Goal: Transaction & Acquisition: Book appointment/travel/reservation

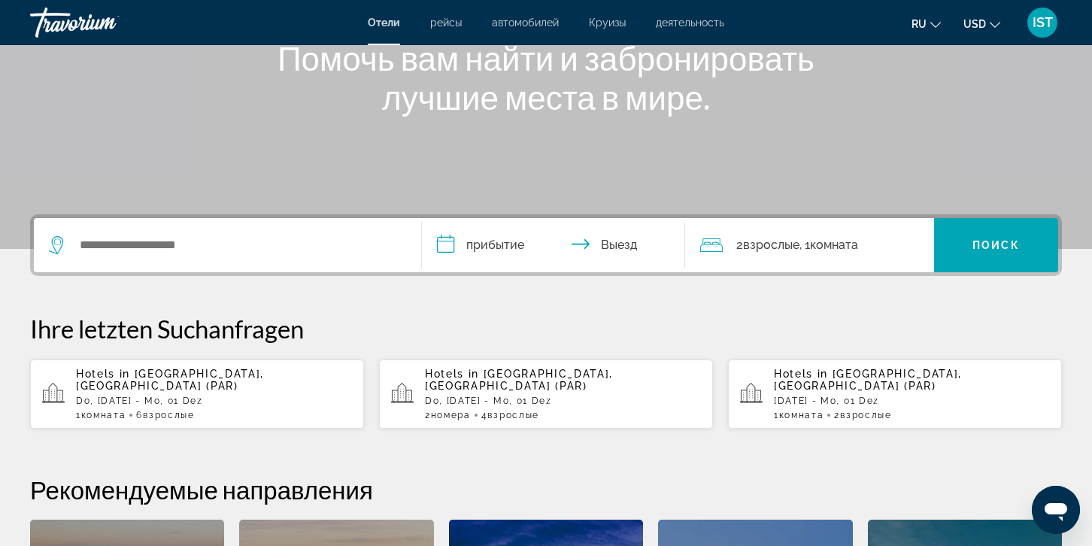
scroll to position [226, 0]
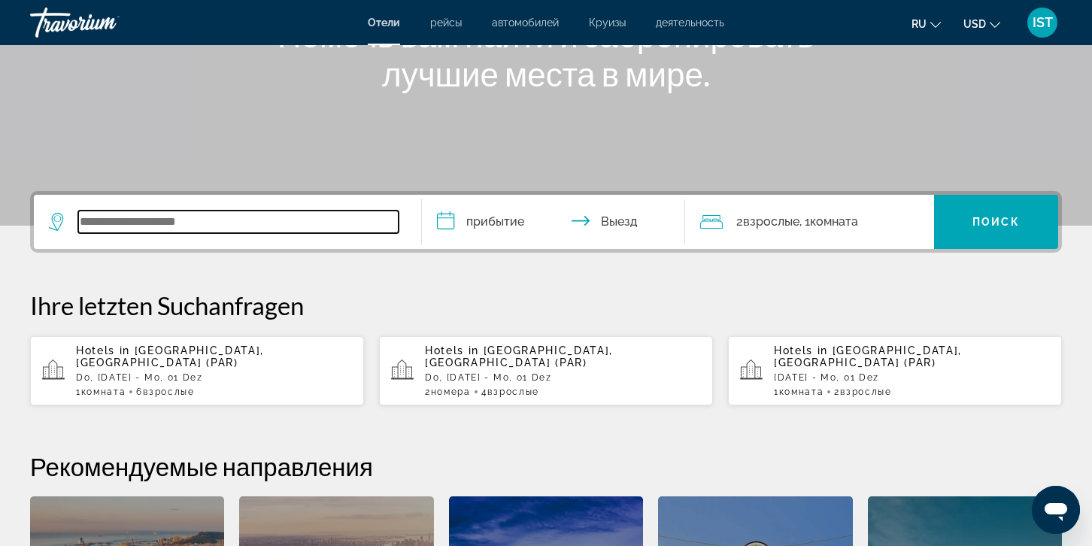
click at [130, 226] on input "Such-Widget" at bounding box center [238, 221] width 320 height 23
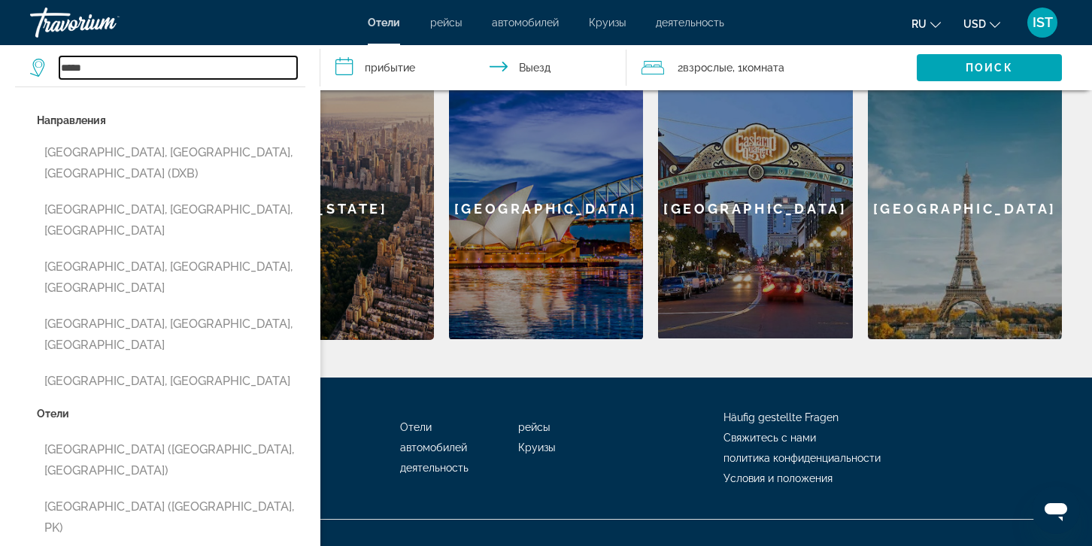
scroll to position [646, 0]
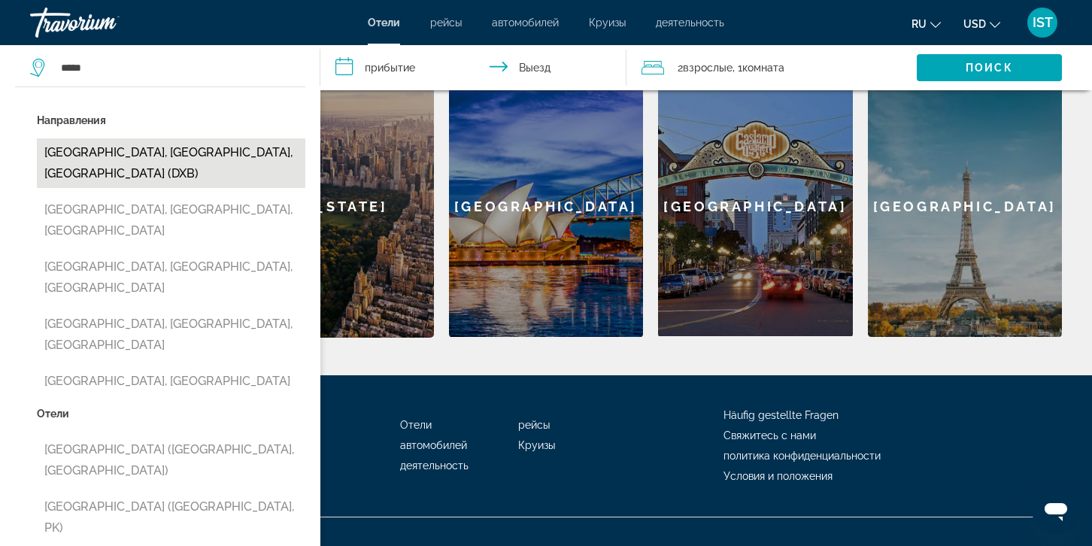
click at [154, 153] on button "[GEOGRAPHIC_DATA], [GEOGRAPHIC_DATA], [GEOGRAPHIC_DATA] (DXB)" at bounding box center [171, 163] width 268 height 50
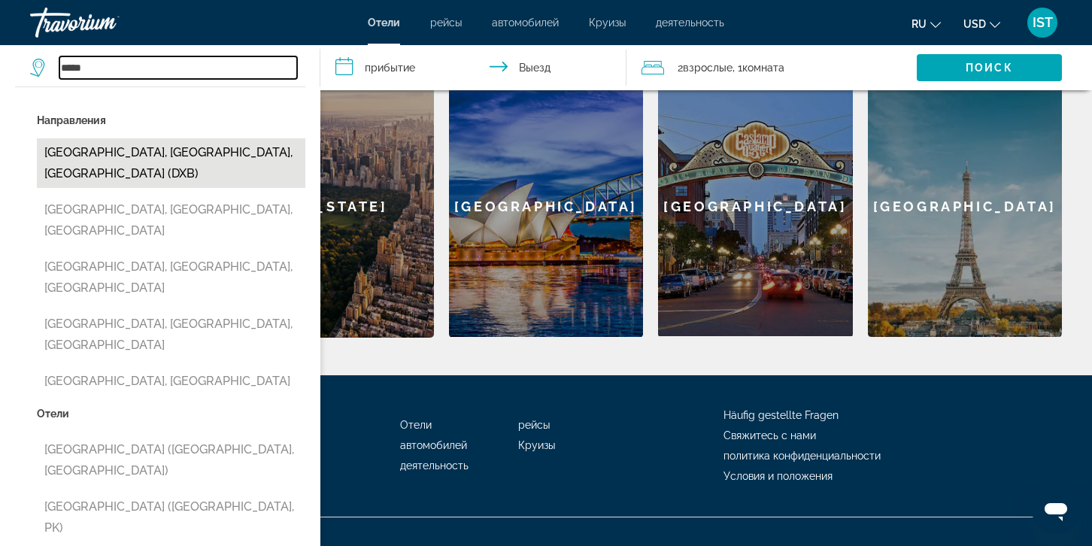
type input "**********"
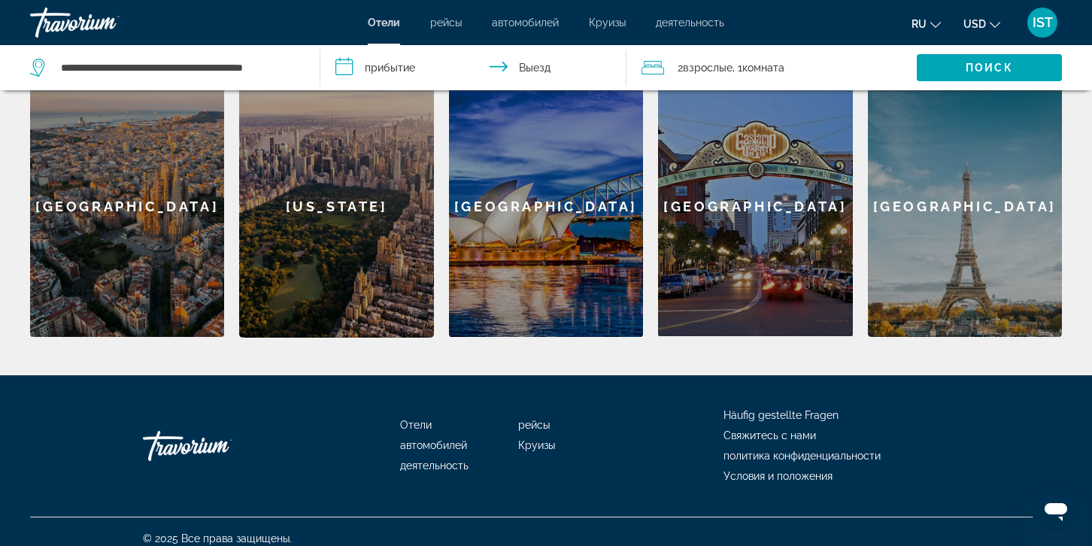
click at [339, 73] on input "**********" at bounding box center [475, 70] width 311 height 50
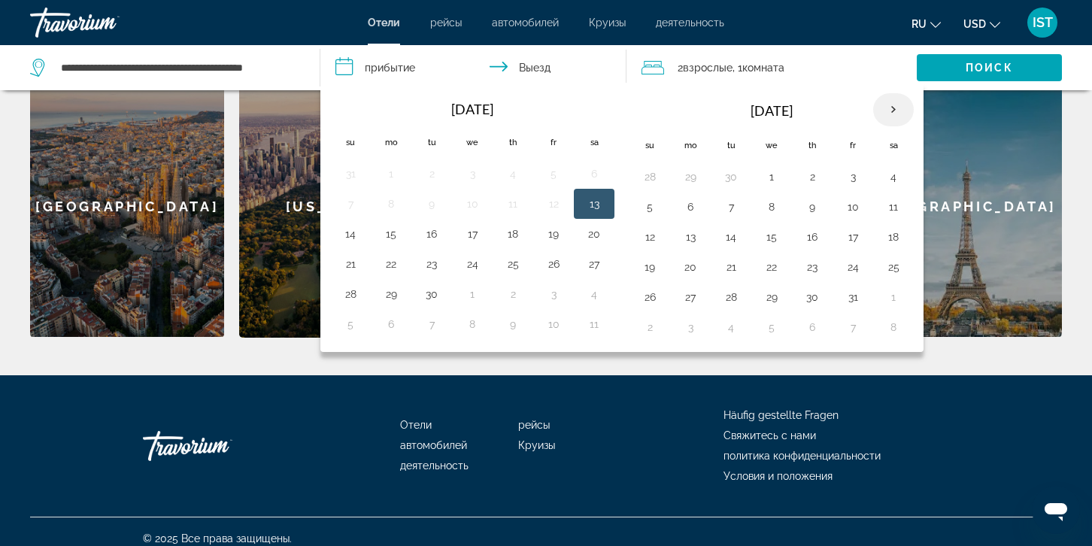
click at [885, 108] on th "Next month" at bounding box center [893, 109] width 41 height 33
click at [692, 297] on button "29" at bounding box center [690, 296] width 24 height 21
click at [890, 112] on th "Next month" at bounding box center [893, 109] width 41 height 33
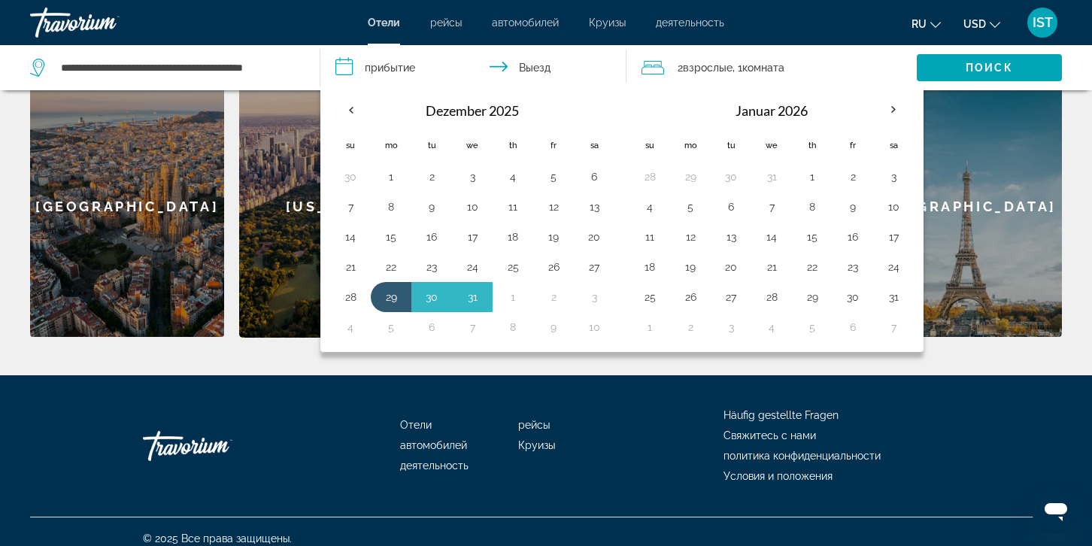
click at [812, 172] on button "1" at bounding box center [812, 176] width 24 height 21
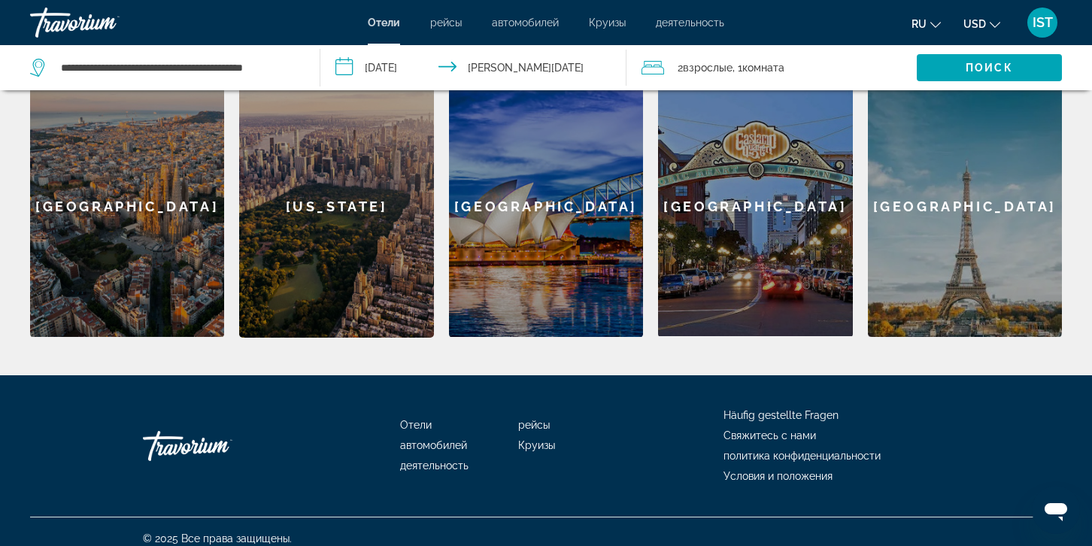
type input "**********"
click at [760, 70] on span "Комната" at bounding box center [763, 68] width 42 height 12
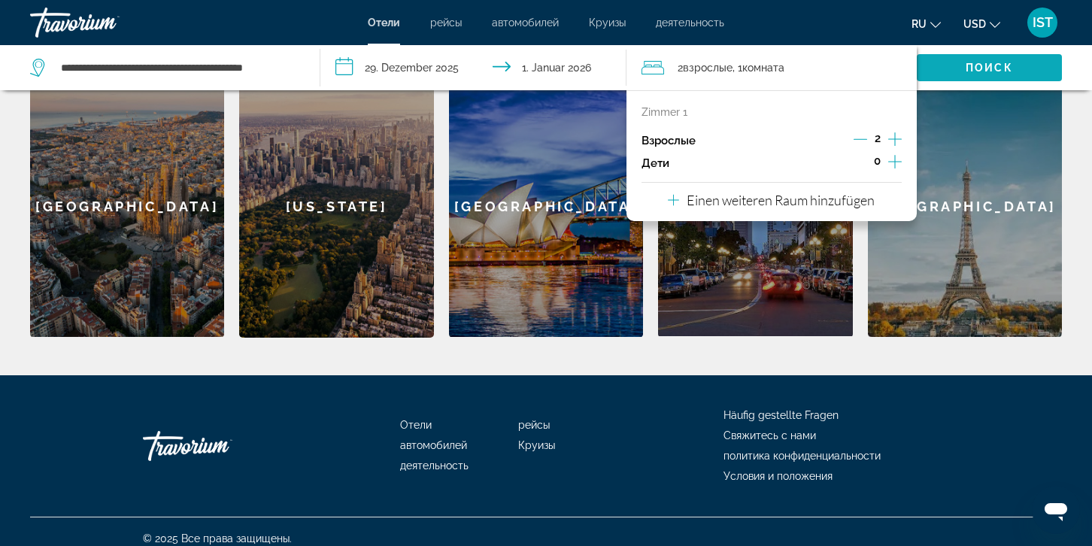
click at [990, 61] on span "Such-Widget" at bounding box center [988, 68] width 145 height 36
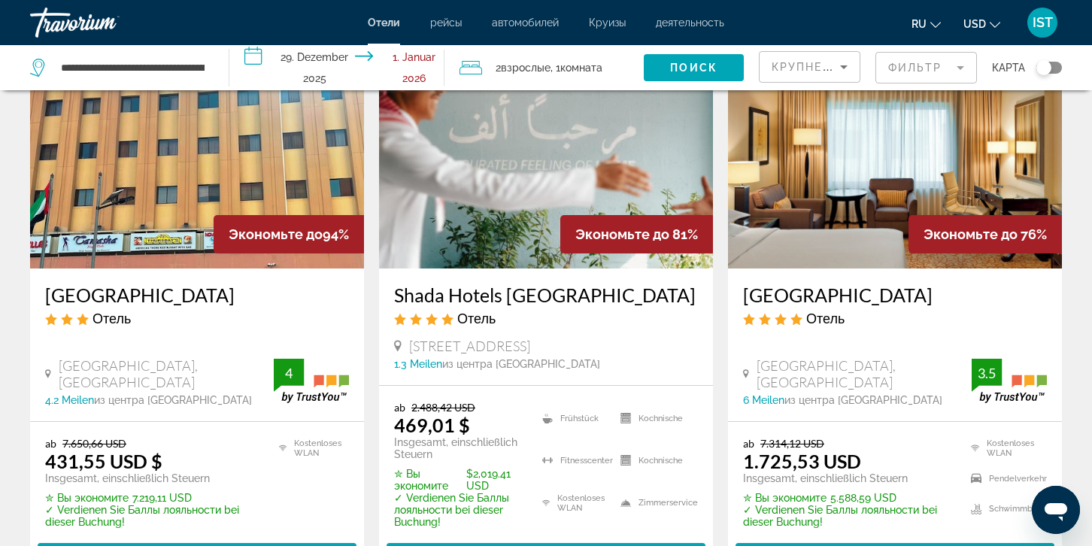
scroll to position [226, 0]
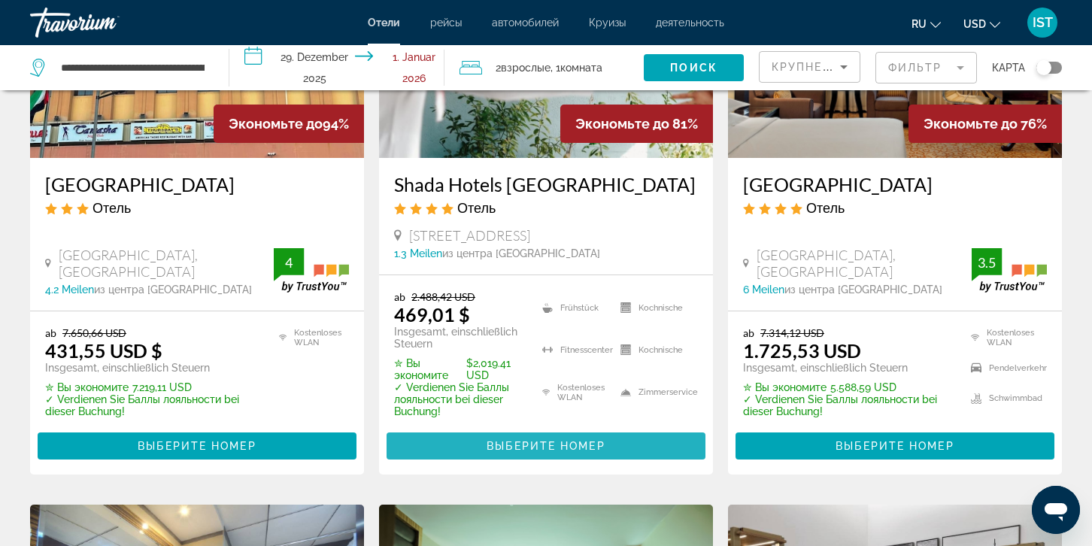
click at [508, 441] on span "Выберите номер" at bounding box center [545, 446] width 118 height 12
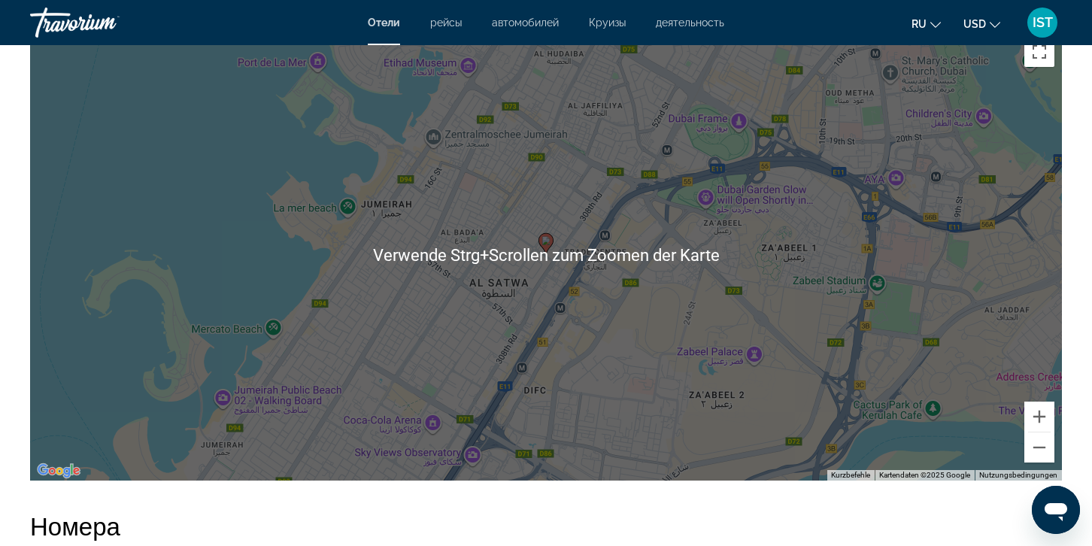
scroll to position [1504, 0]
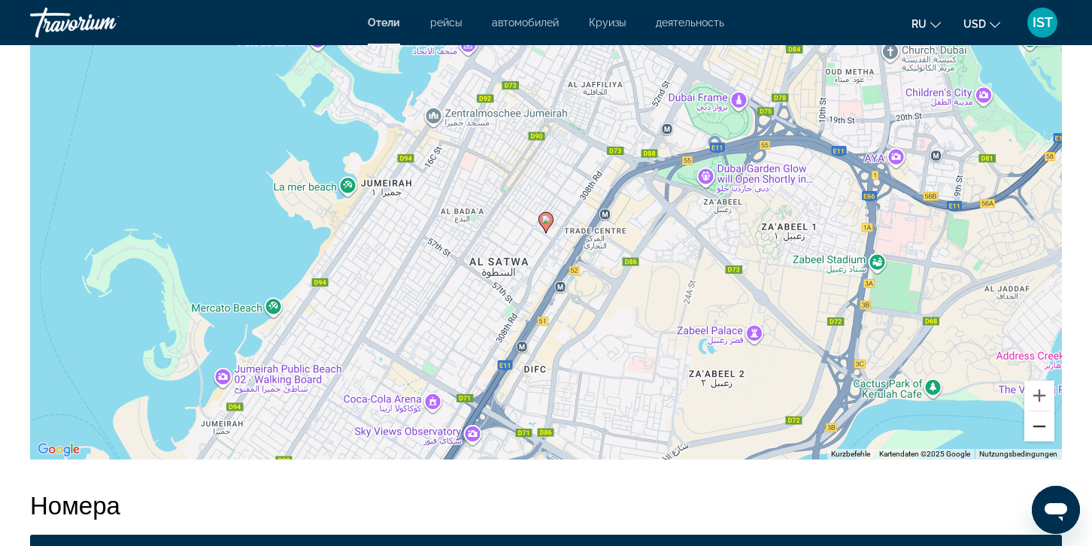
click at [1048, 431] on button "Verkleinern" at bounding box center [1039, 426] width 30 height 30
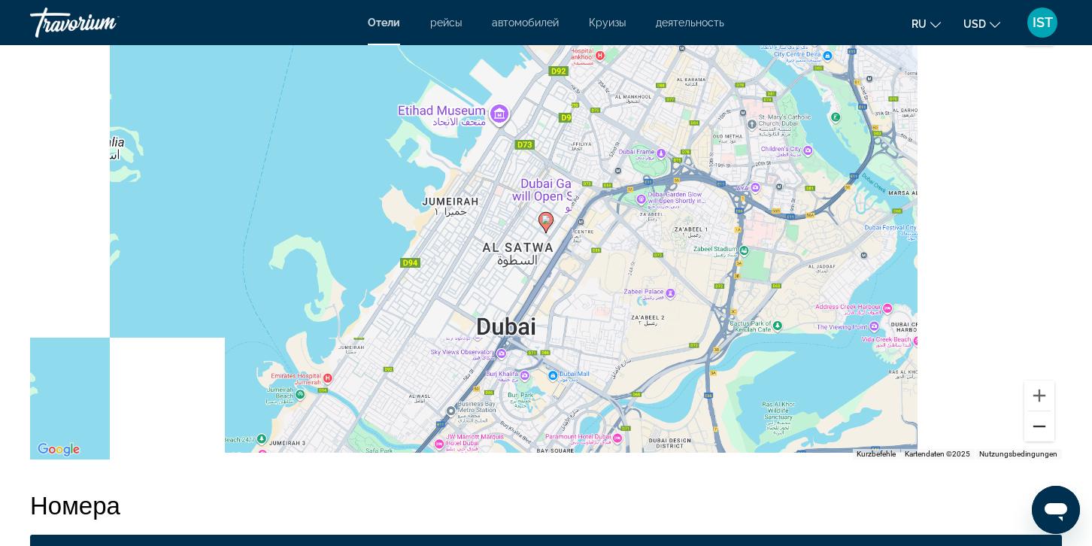
click at [1048, 431] on button "Verkleinern" at bounding box center [1039, 426] width 30 height 30
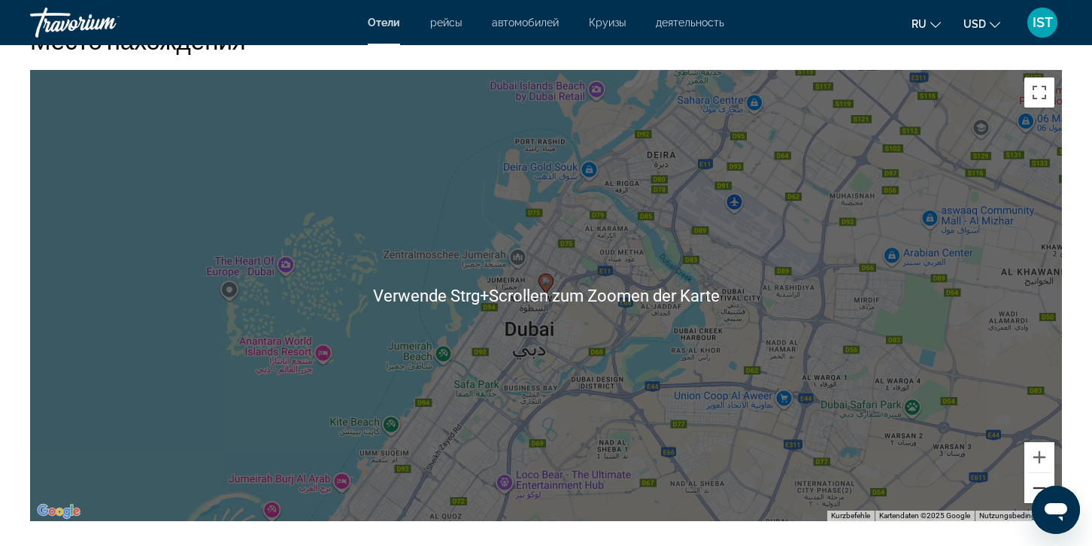
scroll to position [1428, 0]
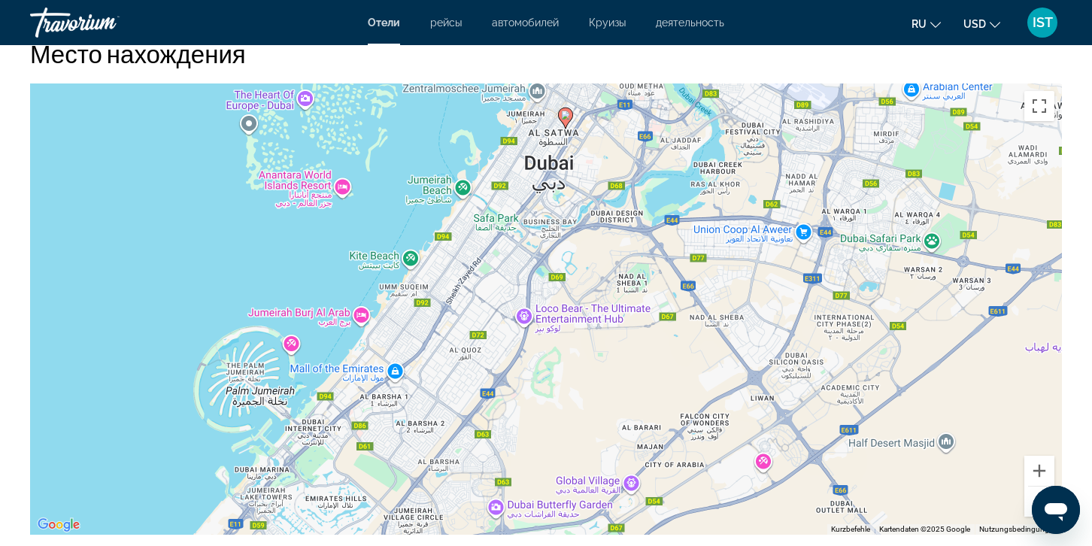
drag, startPoint x: 449, startPoint y: 430, endPoint x: 470, endPoint y: 250, distance: 180.9
click at [470, 250] on div "Um den Modus zum Ziehen mit der Tastatur zu aktivieren, drückst du Alt + Eingab…" at bounding box center [545, 308] width 1031 height 451
click at [563, 111] on icon "Hauptinhalt" at bounding box center [566, 118] width 14 height 20
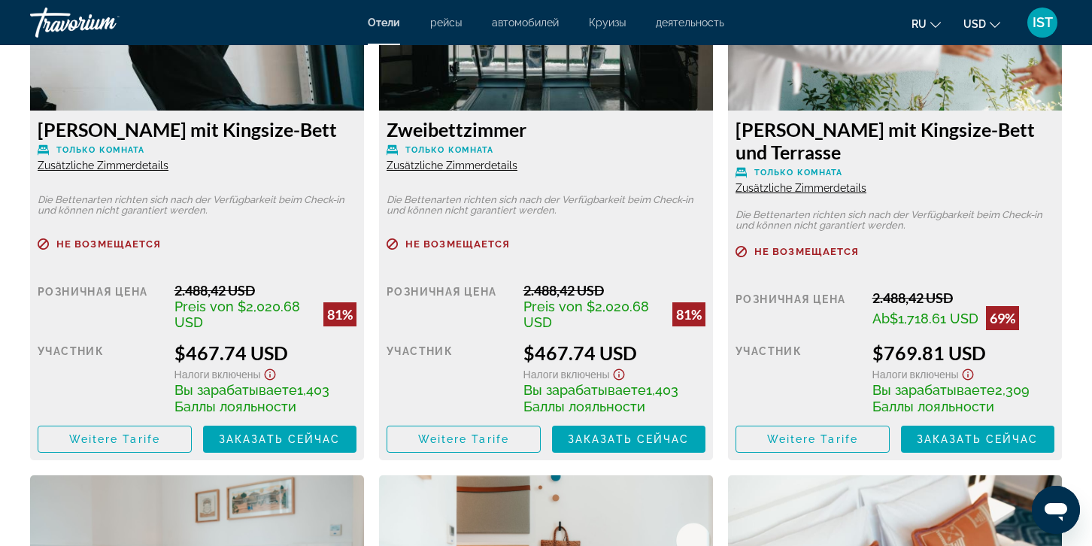
scroll to position [2180, 0]
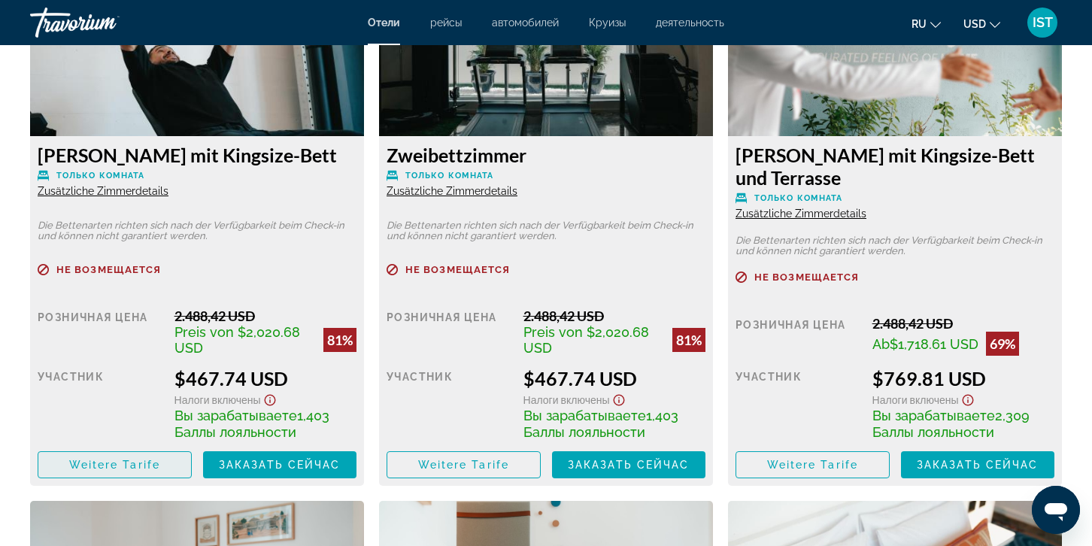
click at [123, 470] on span "Weitere Tarife" at bounding box center [114, 465] width 91 height 12
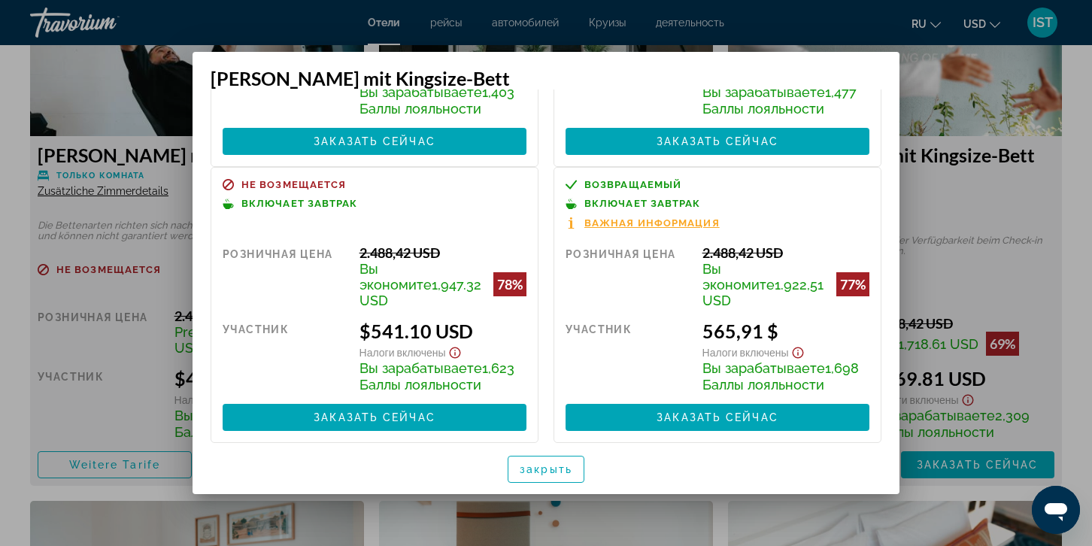
scroll to position [235, 0]
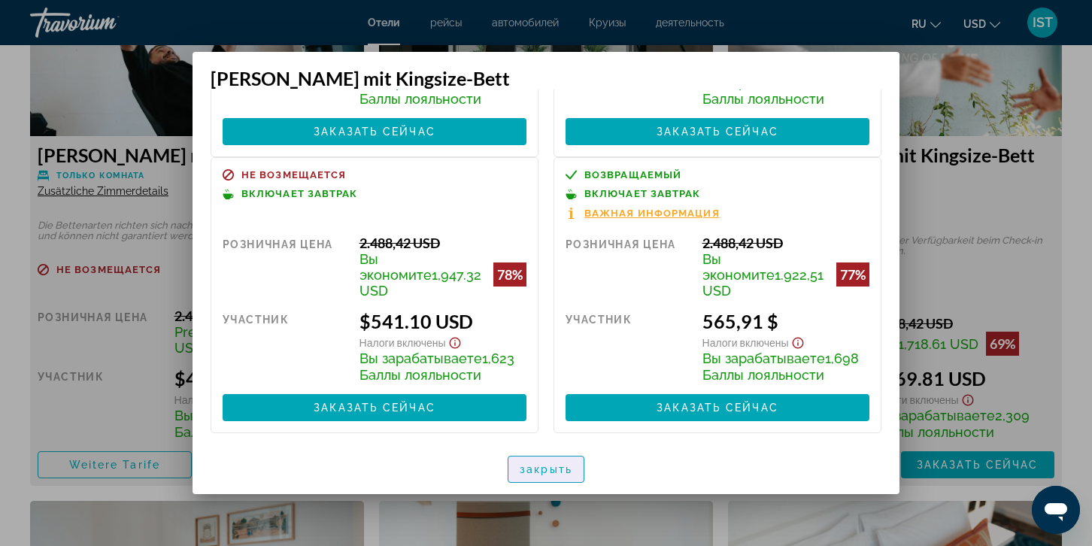
click at [574, 468] on span "button" at bounding box center [545, 469] width 75 height 36
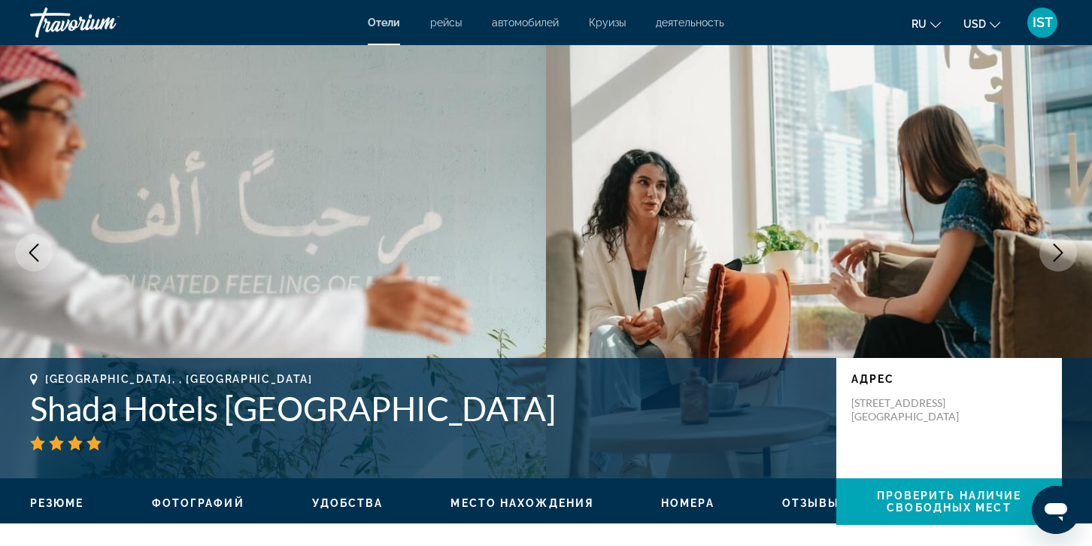
scroll to position [0, 0]
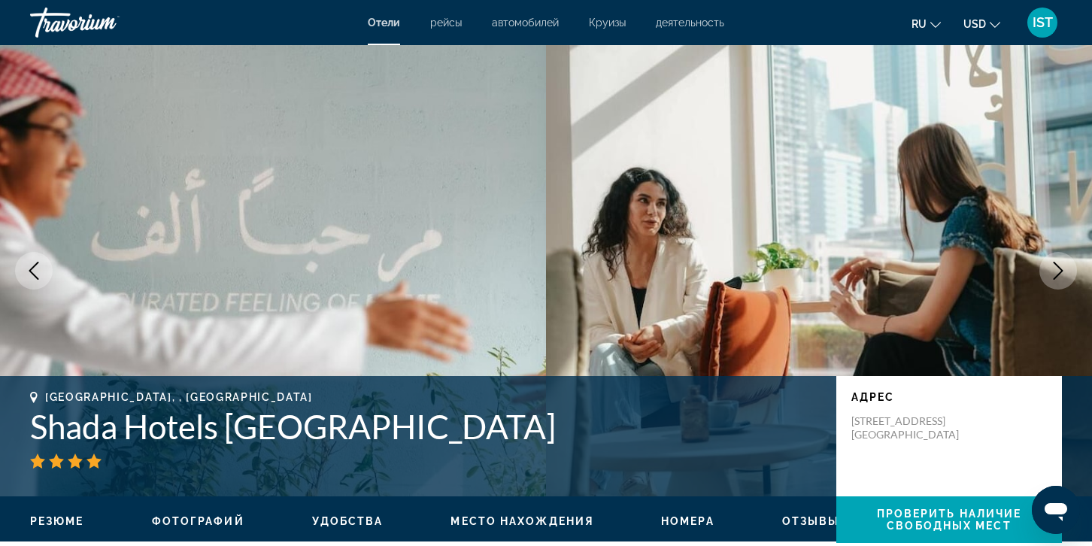
click at [687, 526] on span "Номера" at bounding box center [687, 521] width 53 height 12
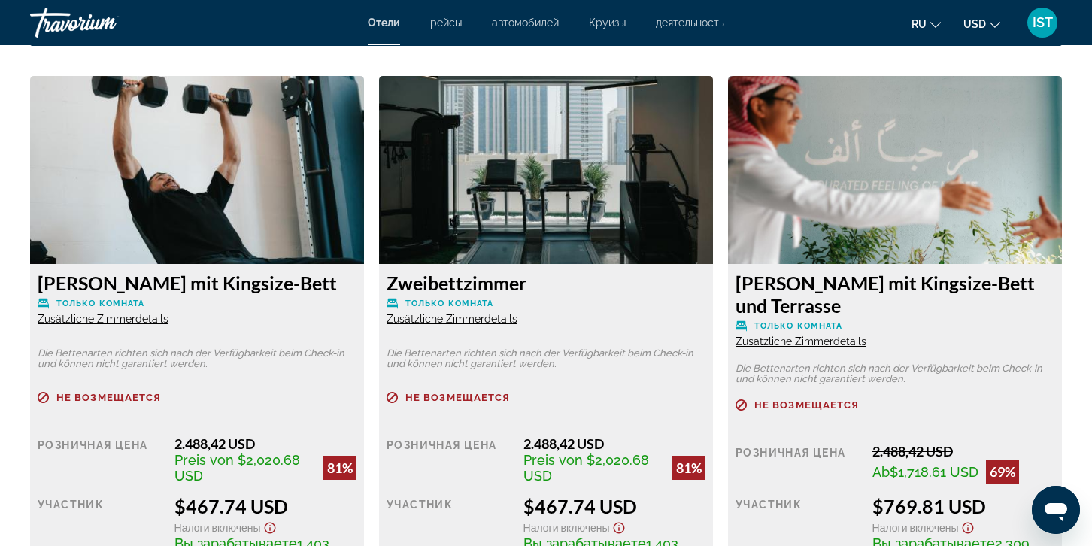
scroll to position [2053, 0]
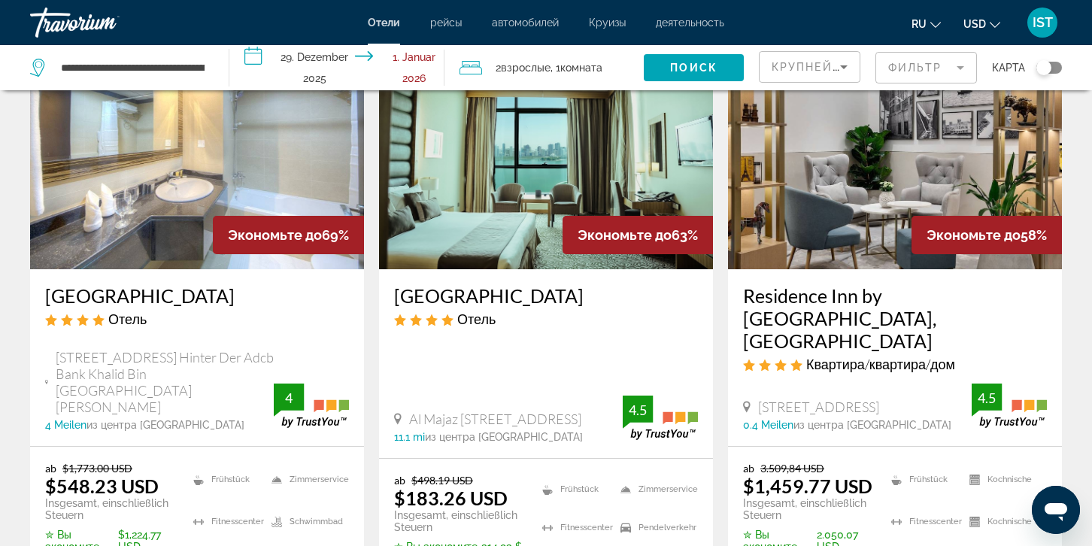
scroll to position [677, 0]
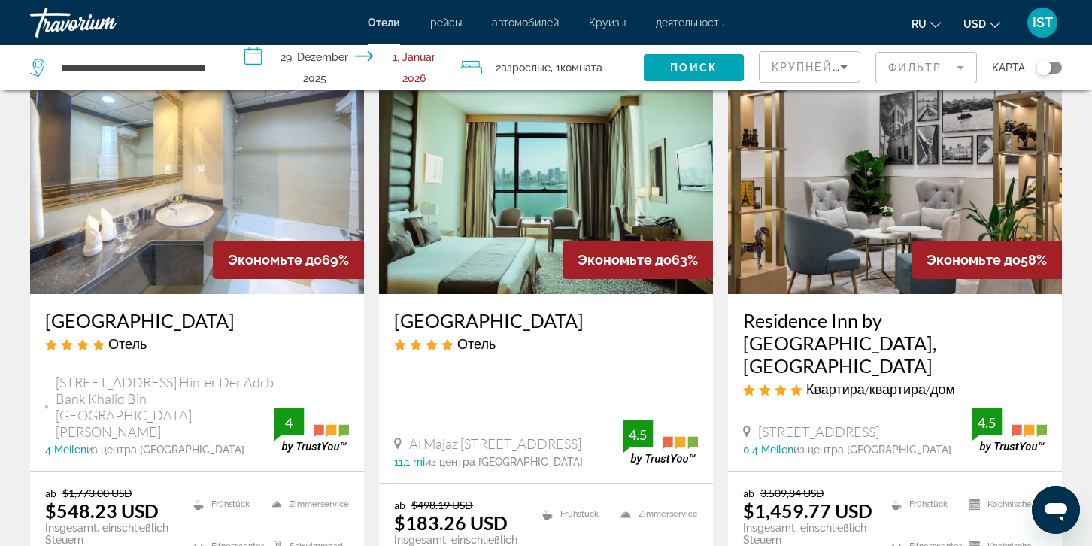
click at [538, 189] on img "Hauptinhalt" at bounding box center [546, 173] width 334 height 241
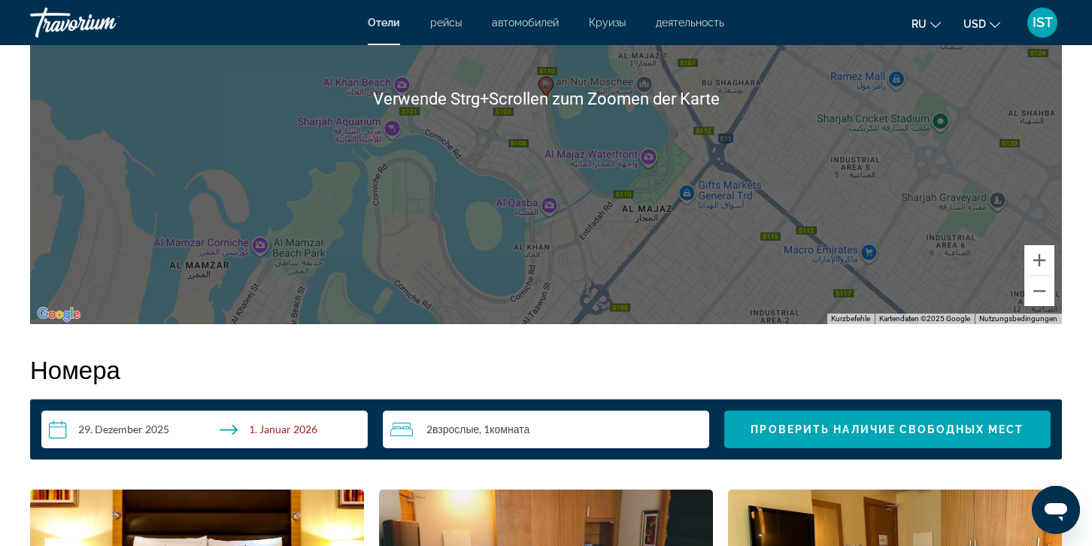
scroll to position [1654, 0]
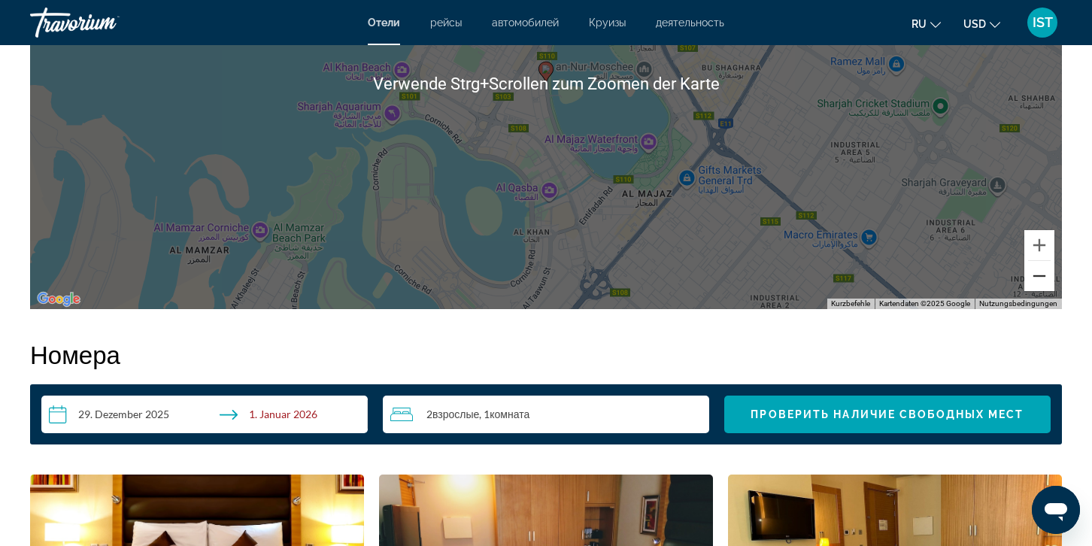
click at [1052, 280] on button "Verkleinern" at bounding box center [1039, 276] width 30 height 30
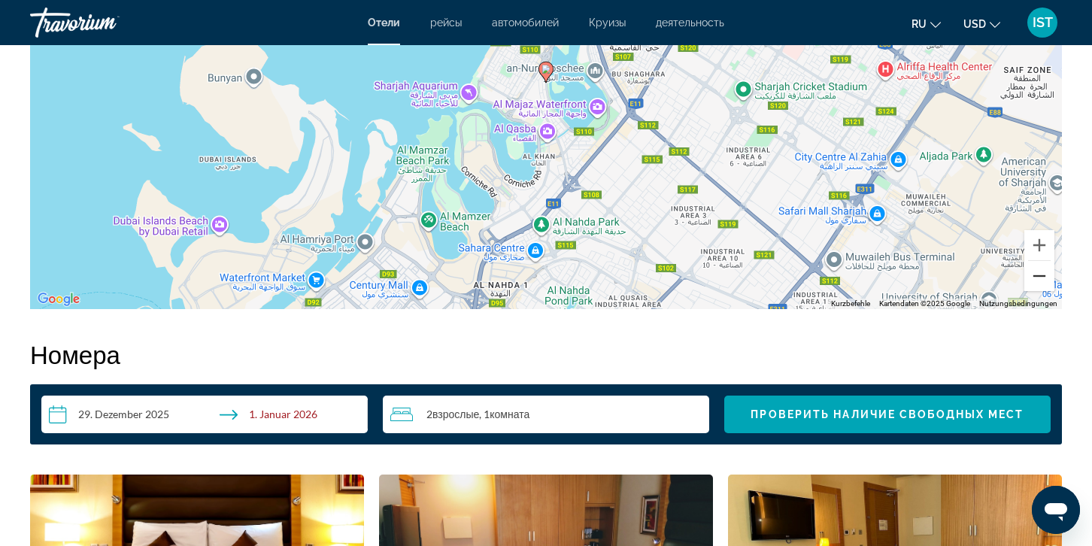
click at [1049, 276] on button "Verkleinern" at bounding box center [1039, 276] width 30 height 30
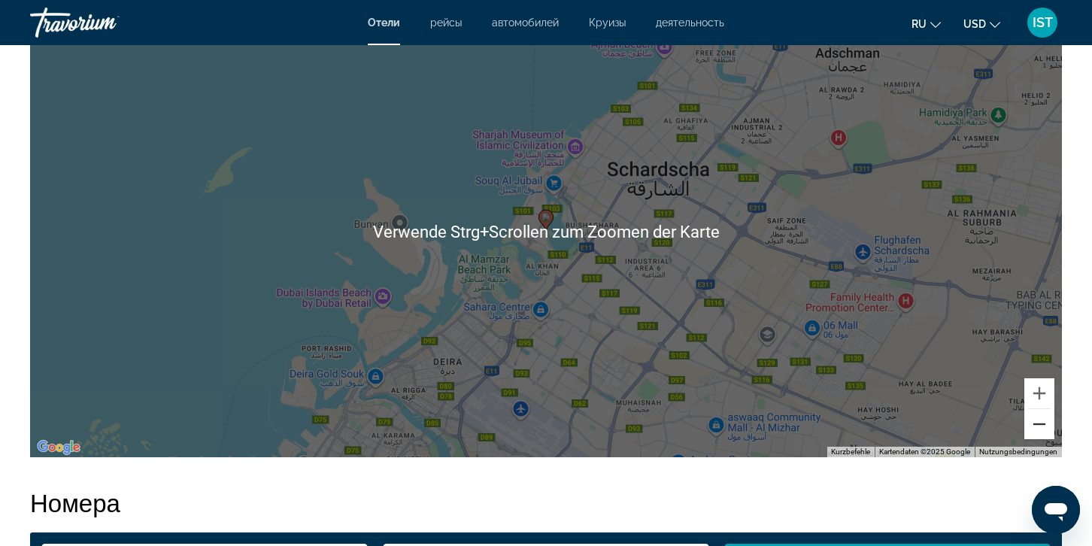
scroll to position [1504, 0]
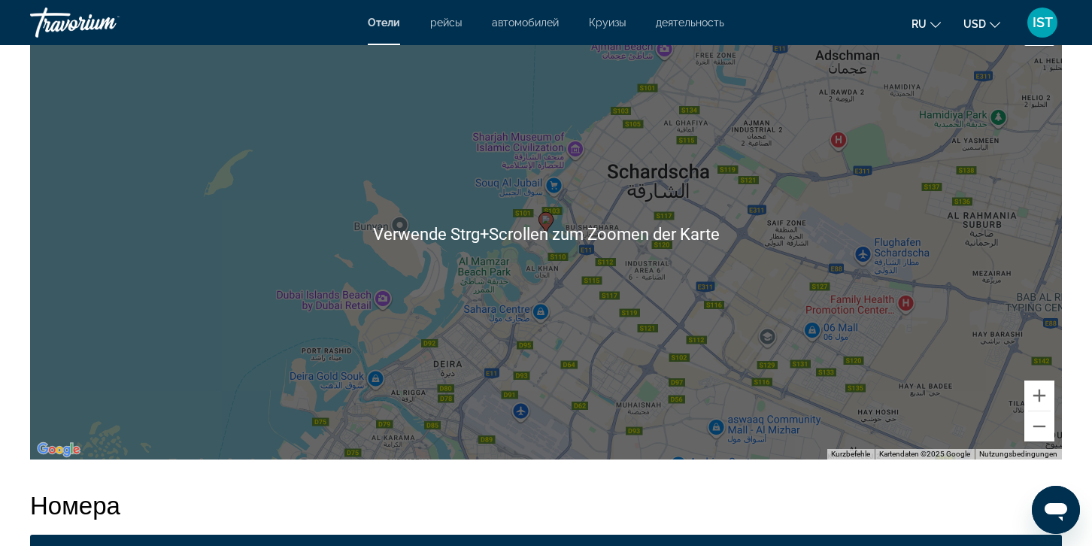
click at [780, 271] on div "Um den Modus zum Ziehen mit der Tastatur zu aktivieren, drückst du Alt + Eingab…" at bounding box center [545, 233] width 1031 height 451
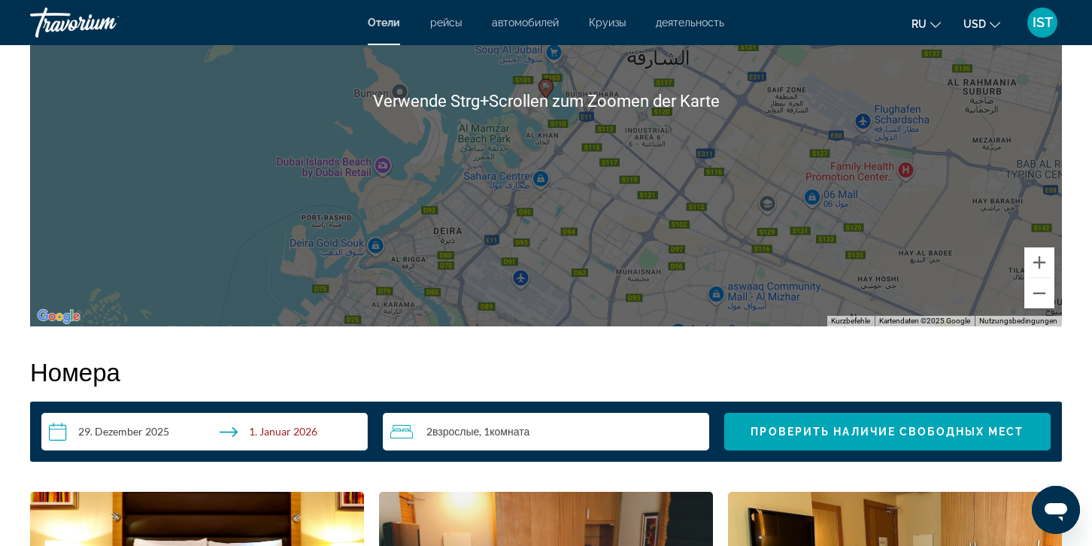
scroll to position [1654, 0]
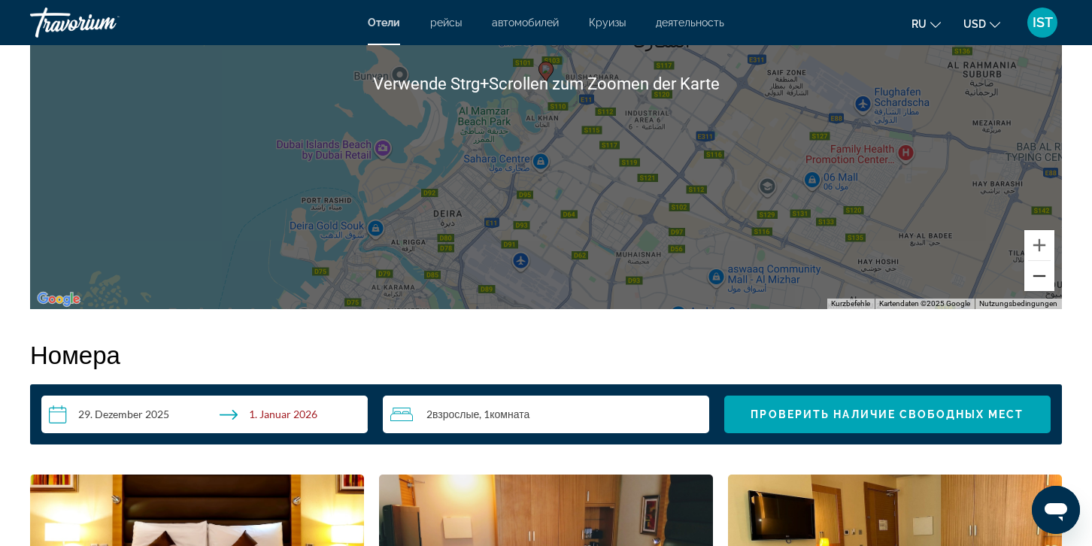
click at [1042, 286] on button "Verkleinern" at bounding box center [1039, 276] width 30 height 30
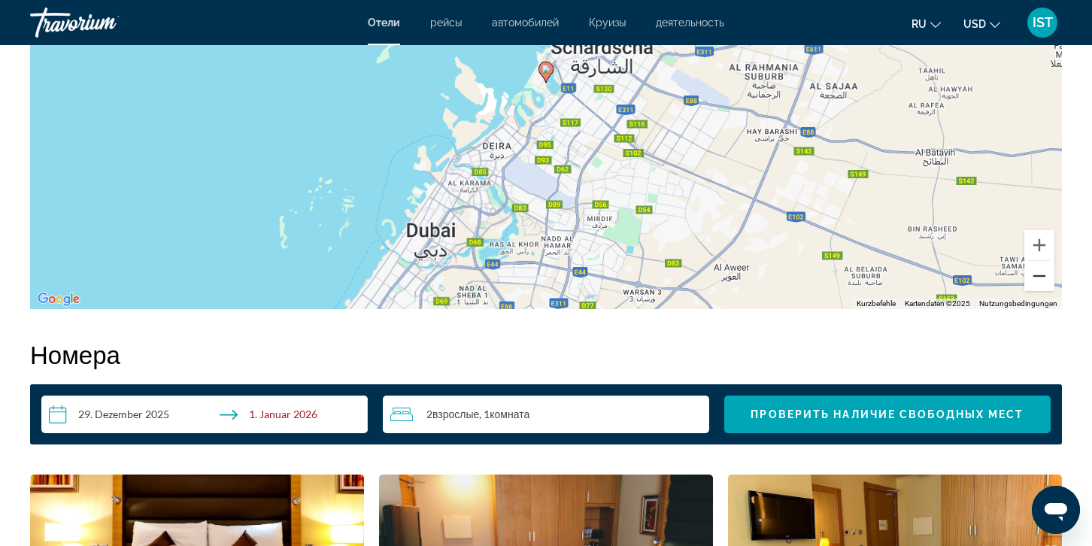
click at [1041, 286] on button "Verkleinern" at bounding box center [1039, 276] width 30 height 30
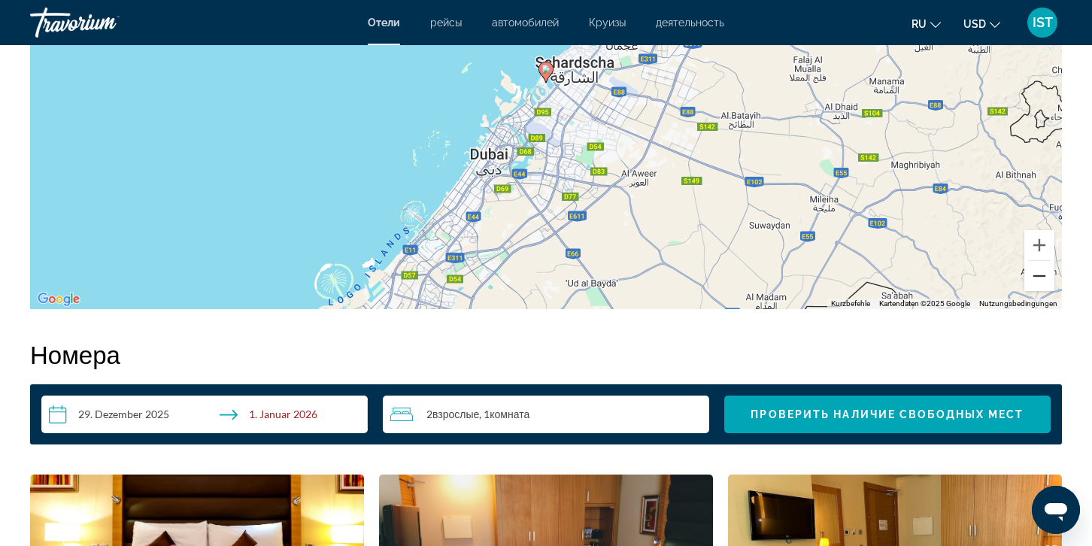
click at [1041, 286] on button "Verkleinern" at bounding box center [1039, 276] width 30 height 30
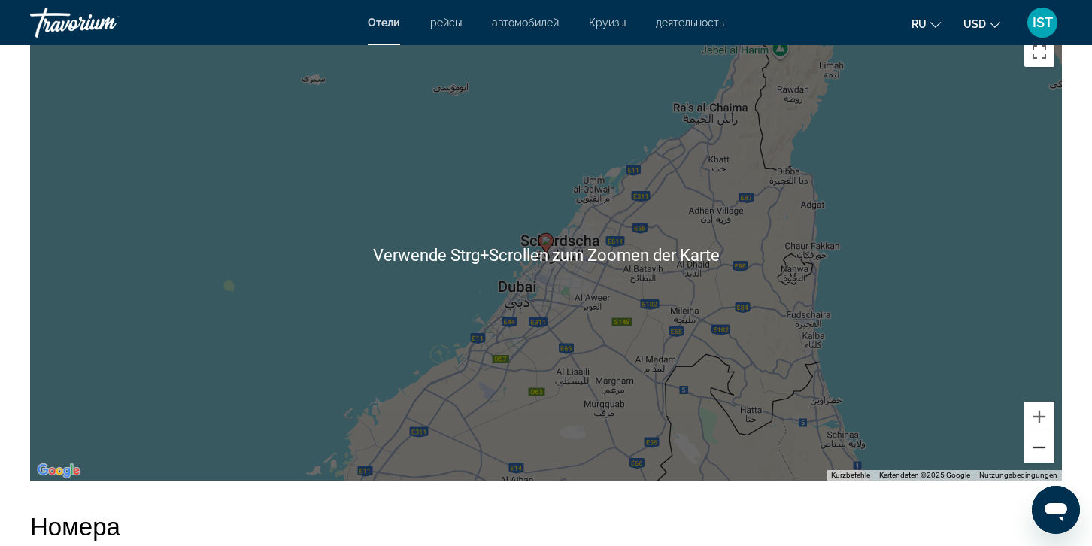
scroll to position [1504, 0]
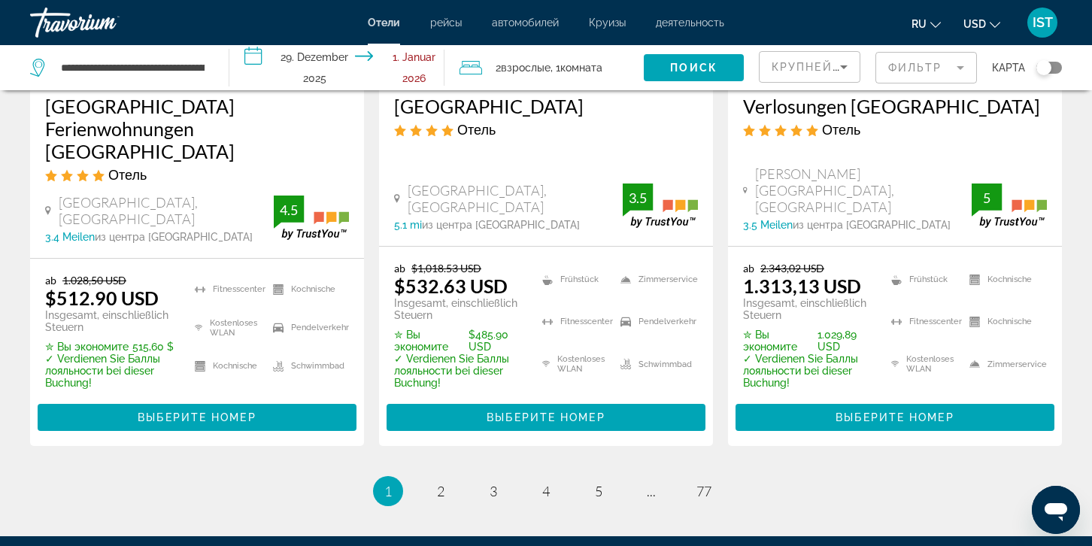
scroll to position [2180, 0]
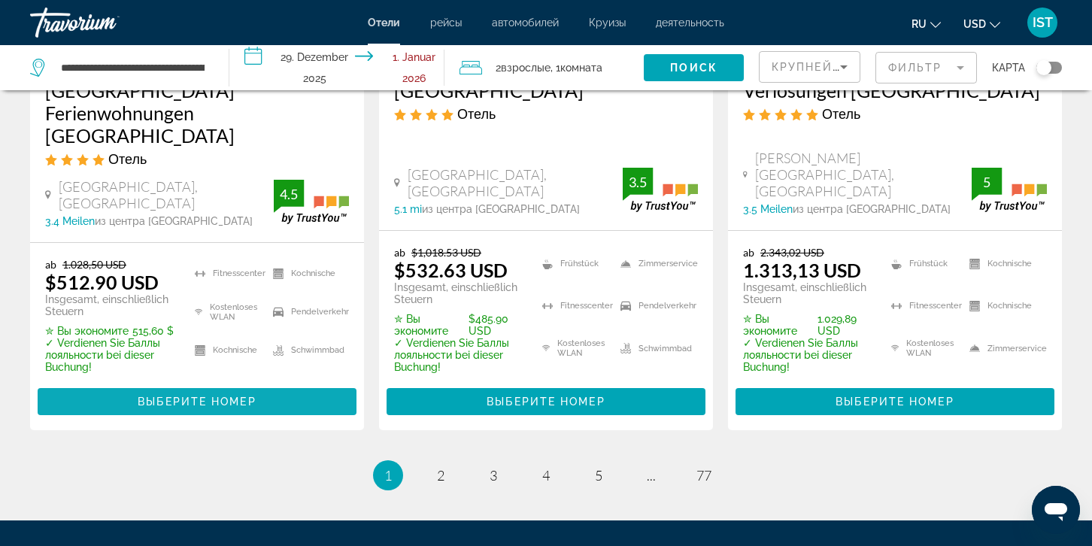
click at [208, 383] on span "Hauptinhalt" at bounding box center [197, 401] width 319 height 36
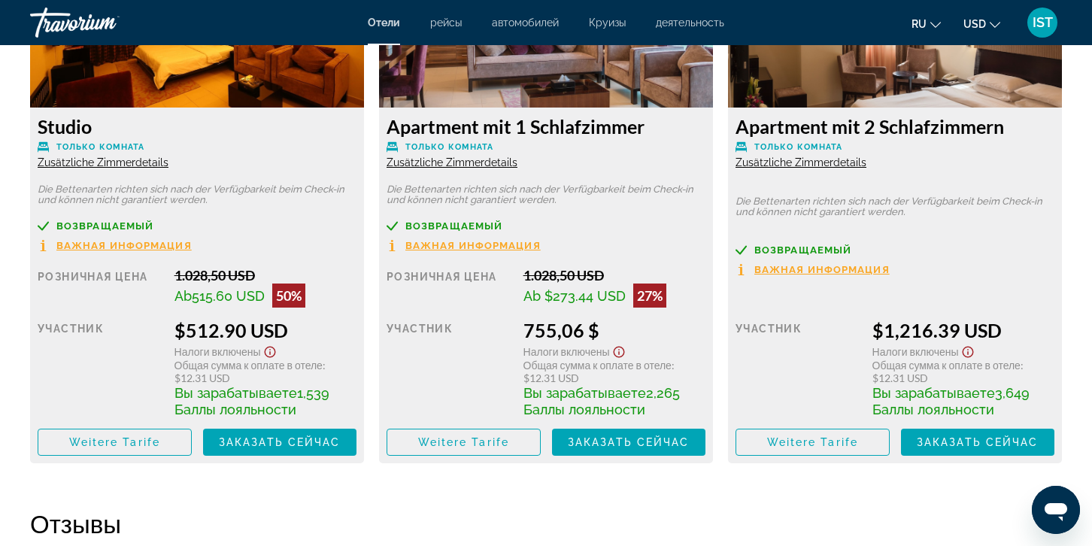
scroll to position [2180, 0]
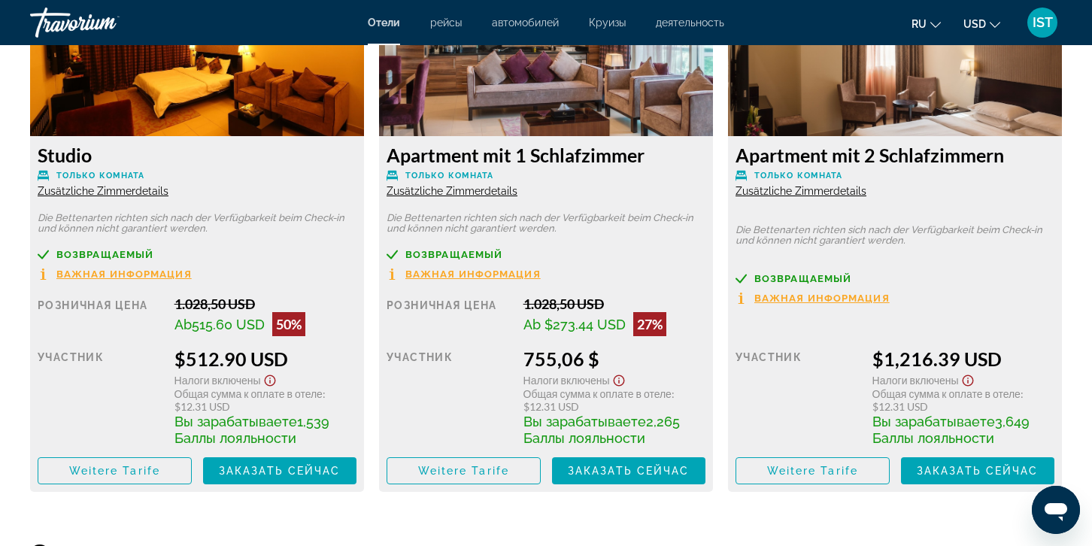
click at [131, 191] on span "Zusätzliche Zimmerdetails" at bounding box center [103, 191] width 131 height 12
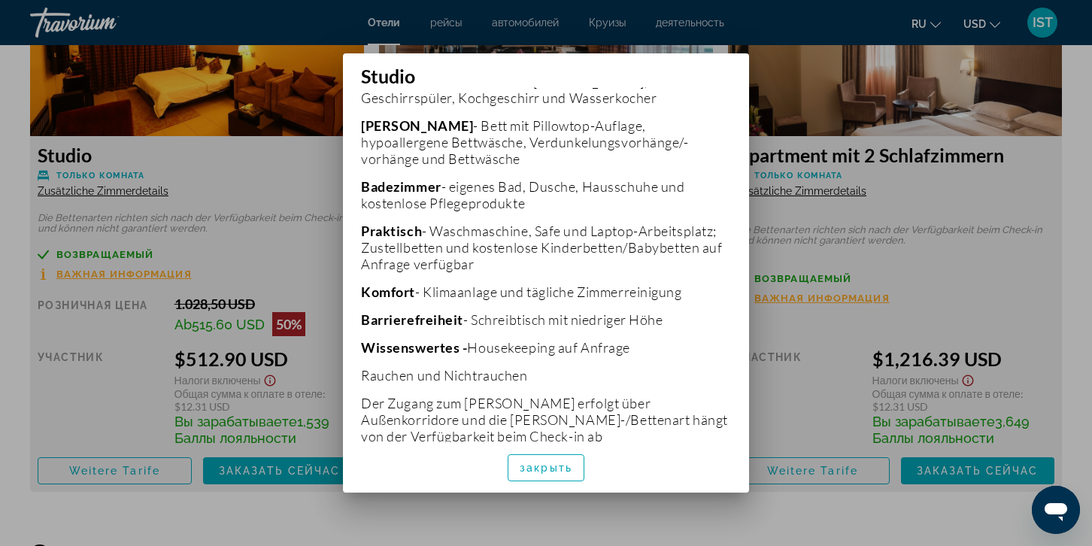
scroll to position [513, 0]
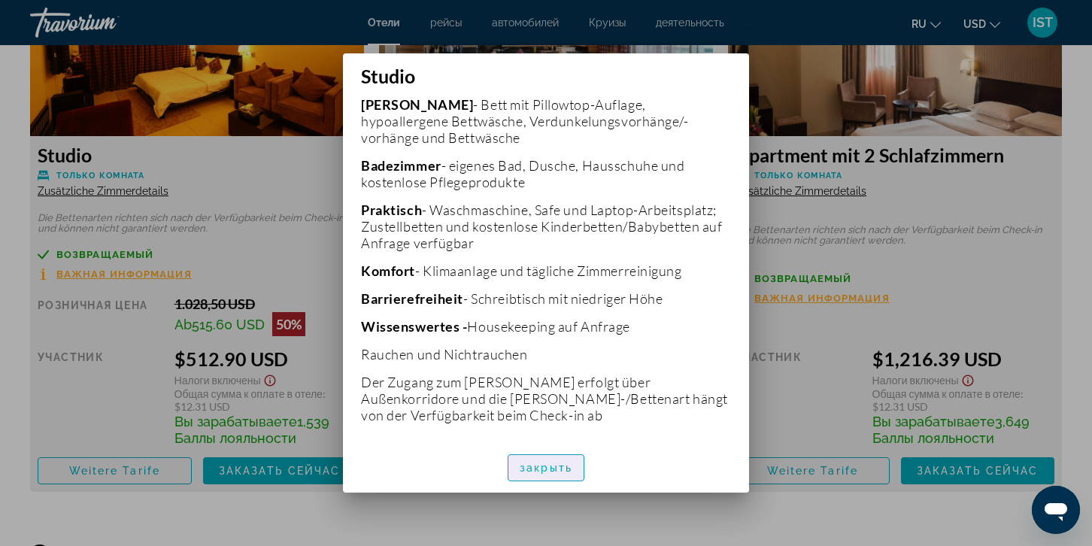
click at [553, 469] on span "закрыть" at bounding box center [545, 468] width 53 height 12
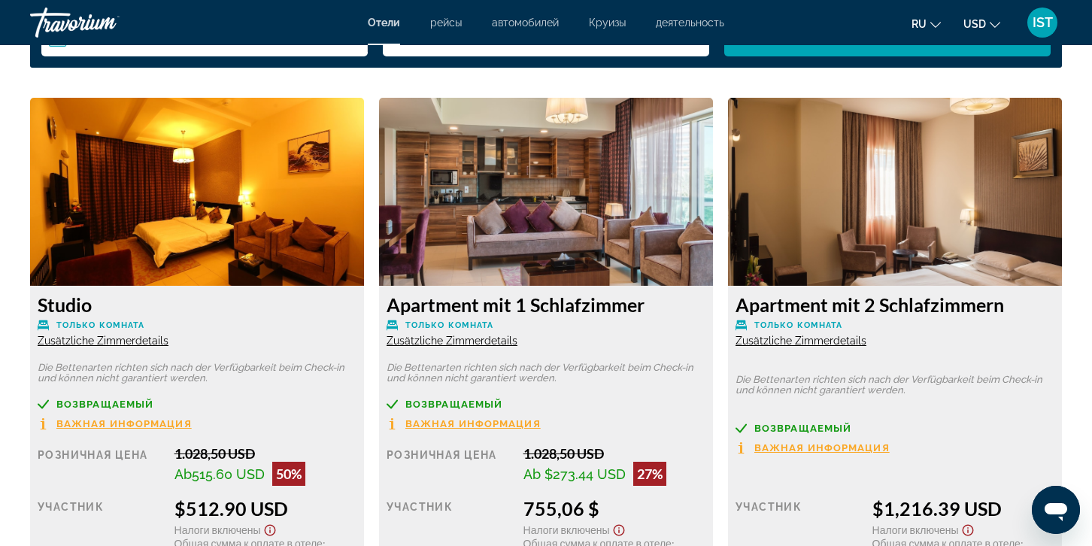
scroll to position [2030, 0]
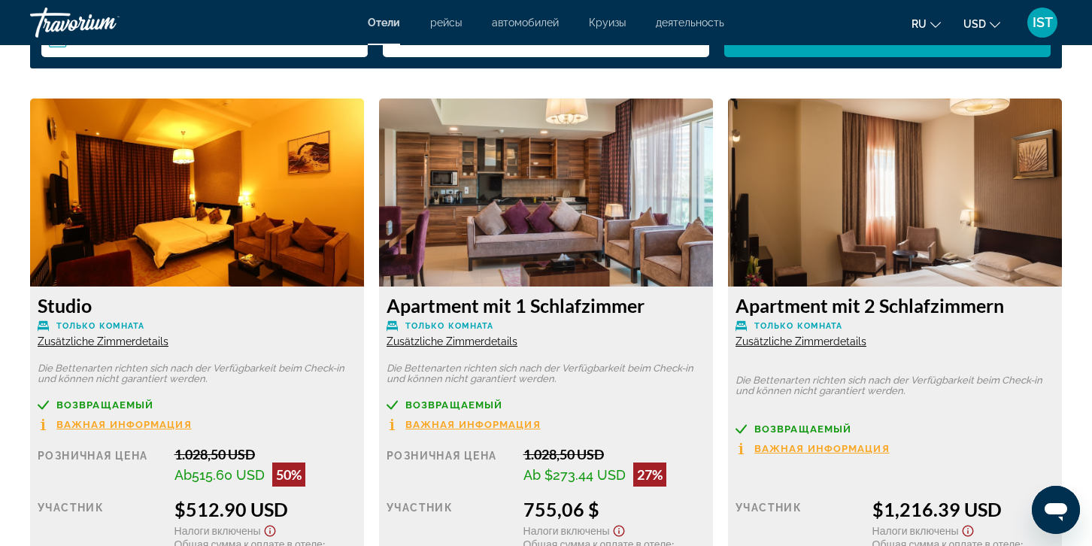
click at [84, 341] on span "Zusätzliche Zimmerdetails" at bounding box center [103, 341] width 131 height 12
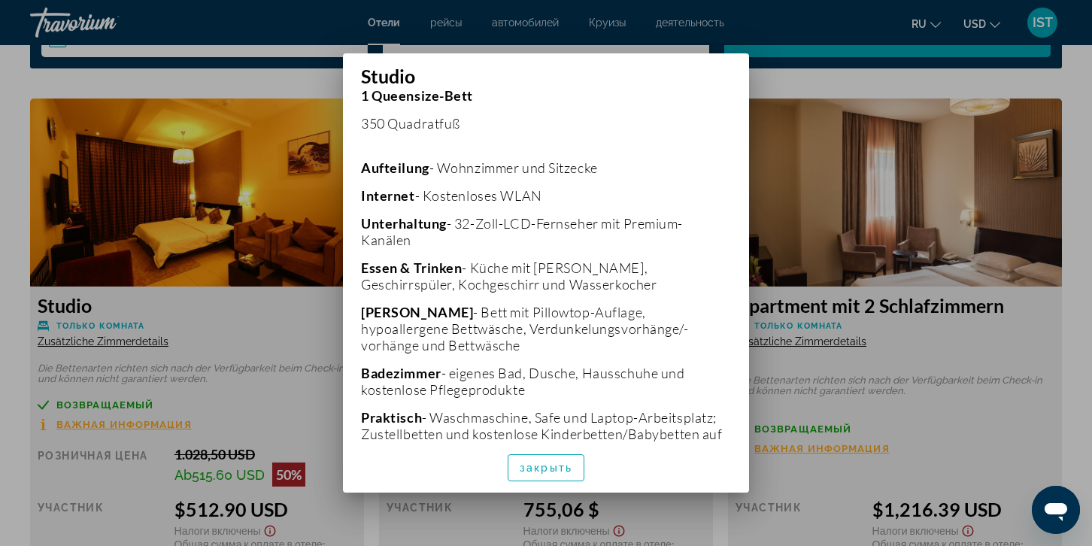
scroll to position [376, 0]
